Goal: Task Accomplishment & Management: Manage account settings

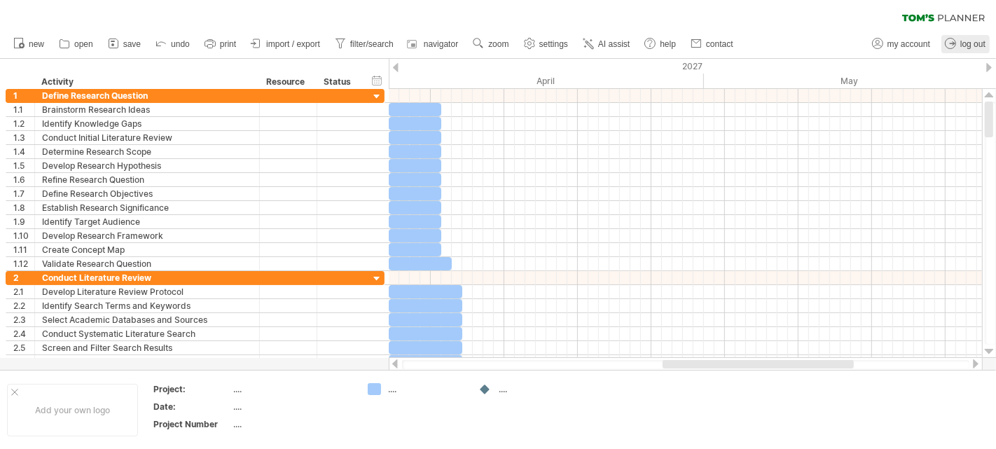
click at [976, 43] on span "log out" at bounding box center [972, 44] width 25 height 10
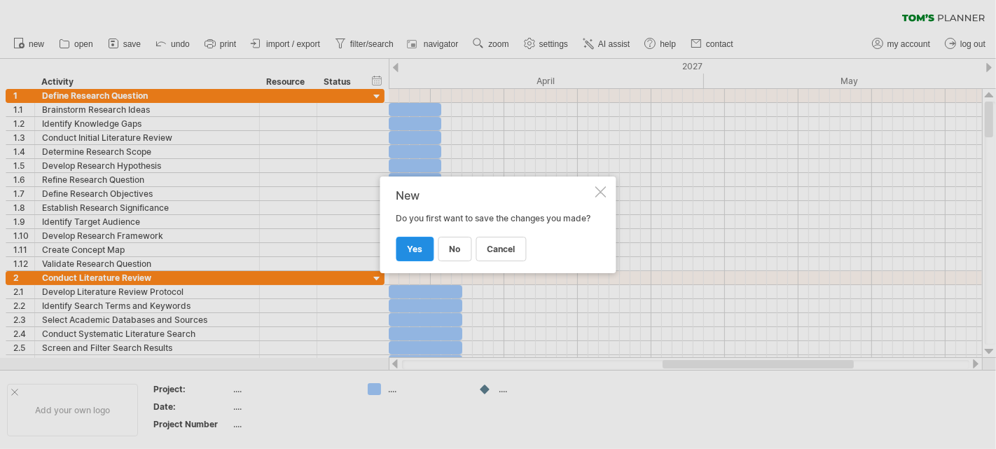
click at [411, 251] on span "yes" at bounding box center [415, 249] width 15 height 11
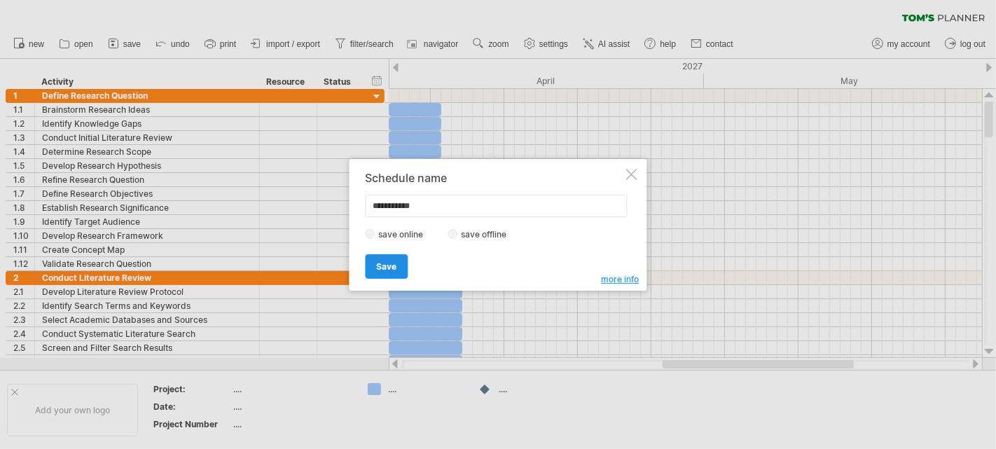
click at [391, 267] on span "Save" at bounding box center [387, 266] width 20 height 11
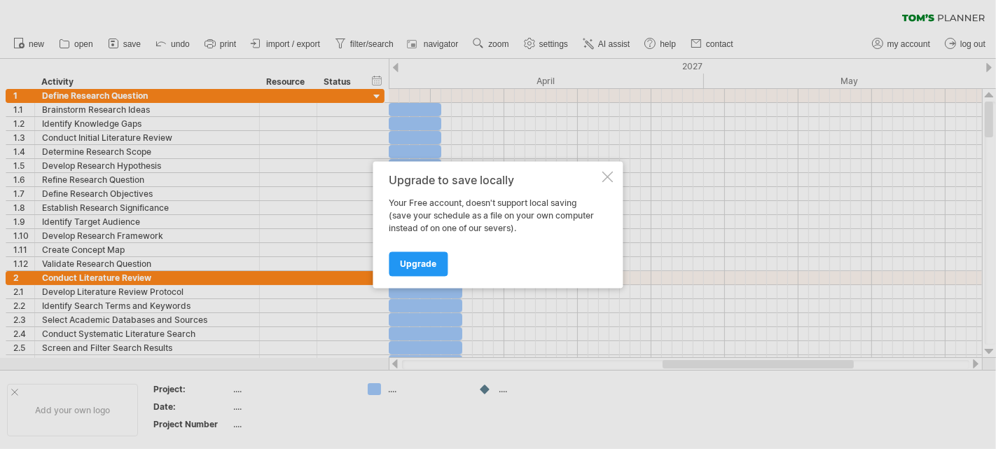
click at [611, 172] on div at bounding box center [607, 176] width 11 height 11
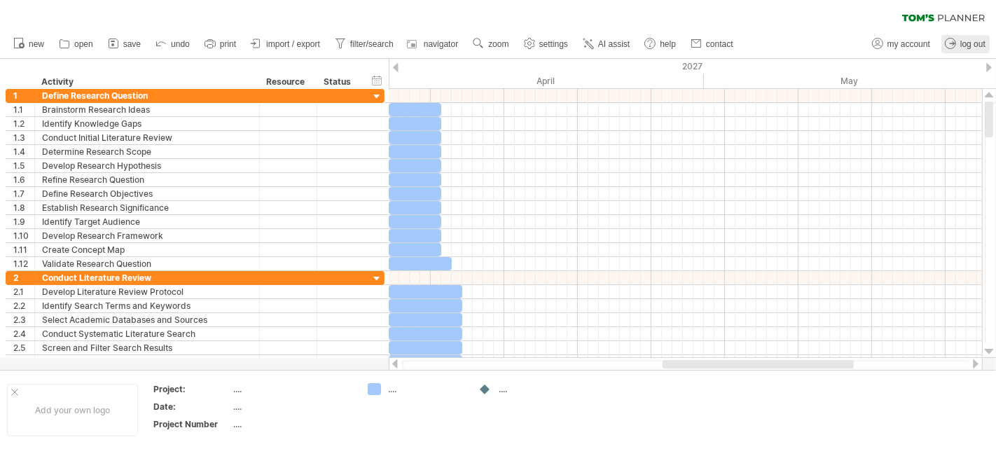
click at [975, 41] on span "log out" at bounding box center [972, 44] width 25 height 10
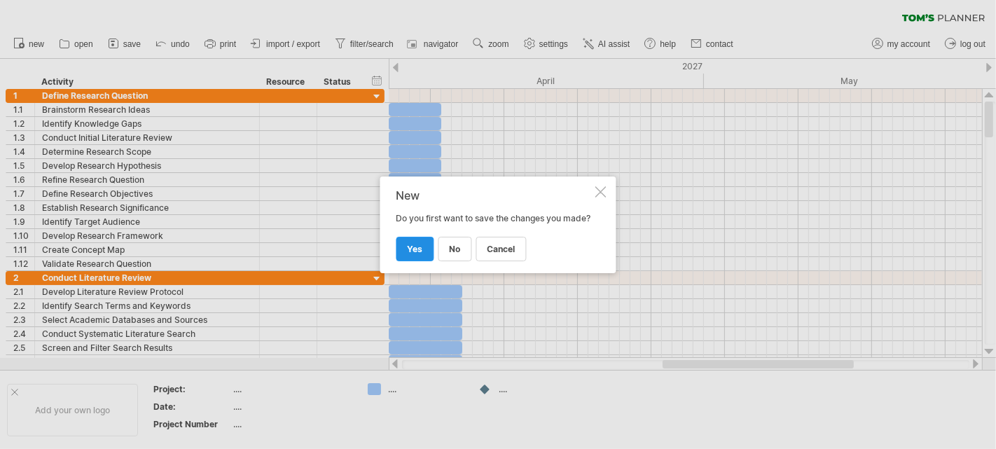
click at [412, 249] on span "yes" at bounding box center [415, 249] width 15 height 11
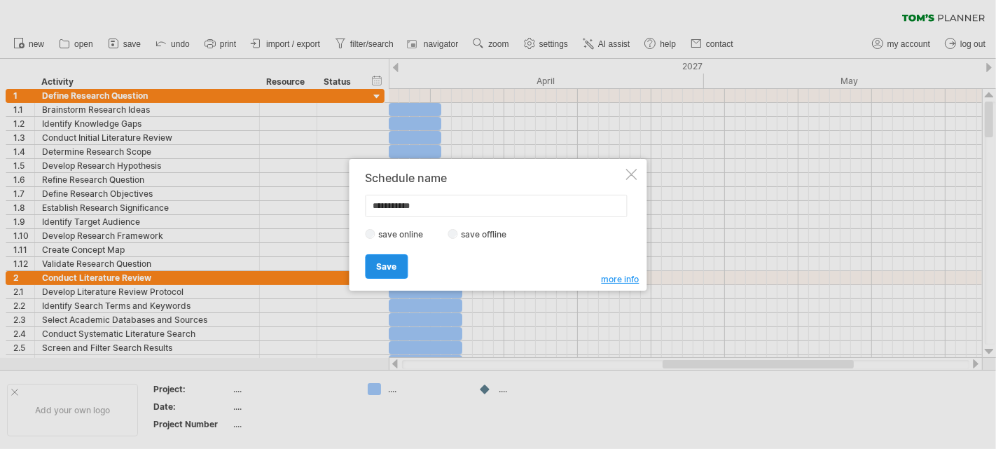
click at [387, 268] on span "Save" at bounding box center [387, 266] width 20 height 11
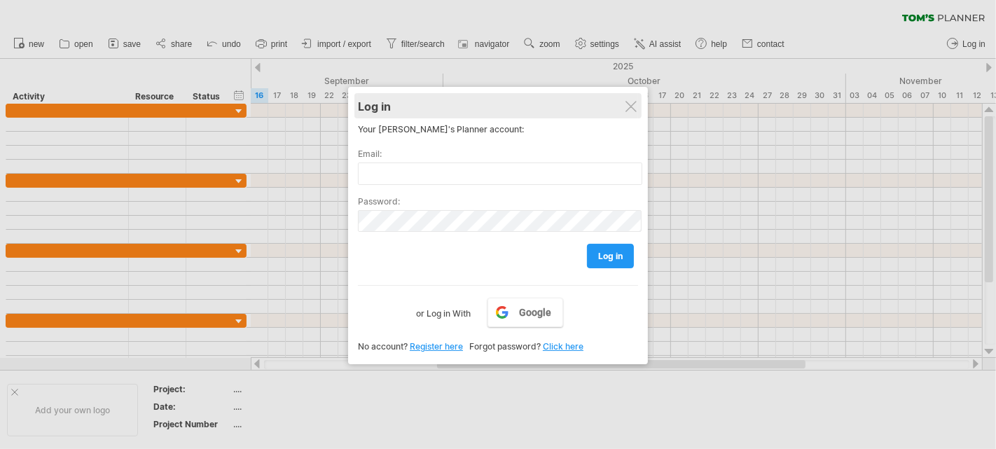
click at [637, 105] on div "Log in" at bounding box center [498, 105] width 280 height 25
click at [625, 104] on div at bounding box center [630, 106] width 11 height 11
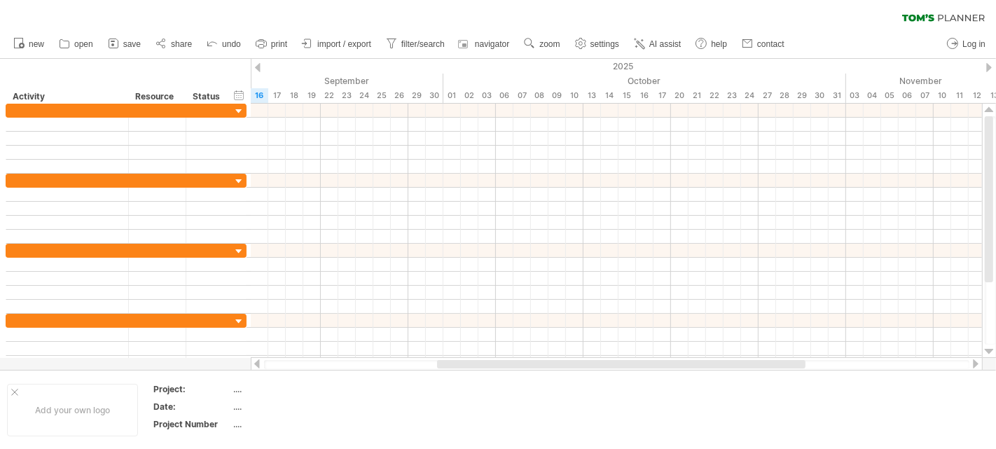
click at [926, 15] on icon at bounding box center [918, 17] width 32 height 7
